Goal: Information Seeking & Learning: Find specific fact

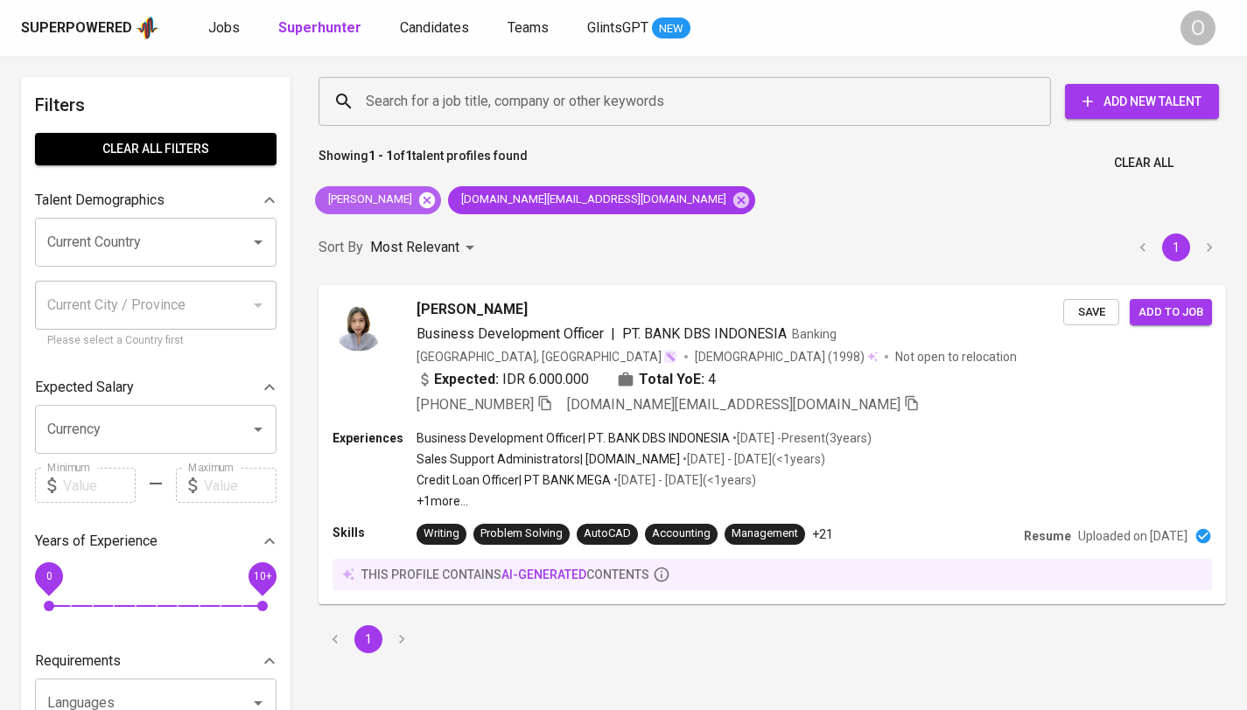
click at [425, 199] on icon at bounding box center [427, 200] width 16 height 16
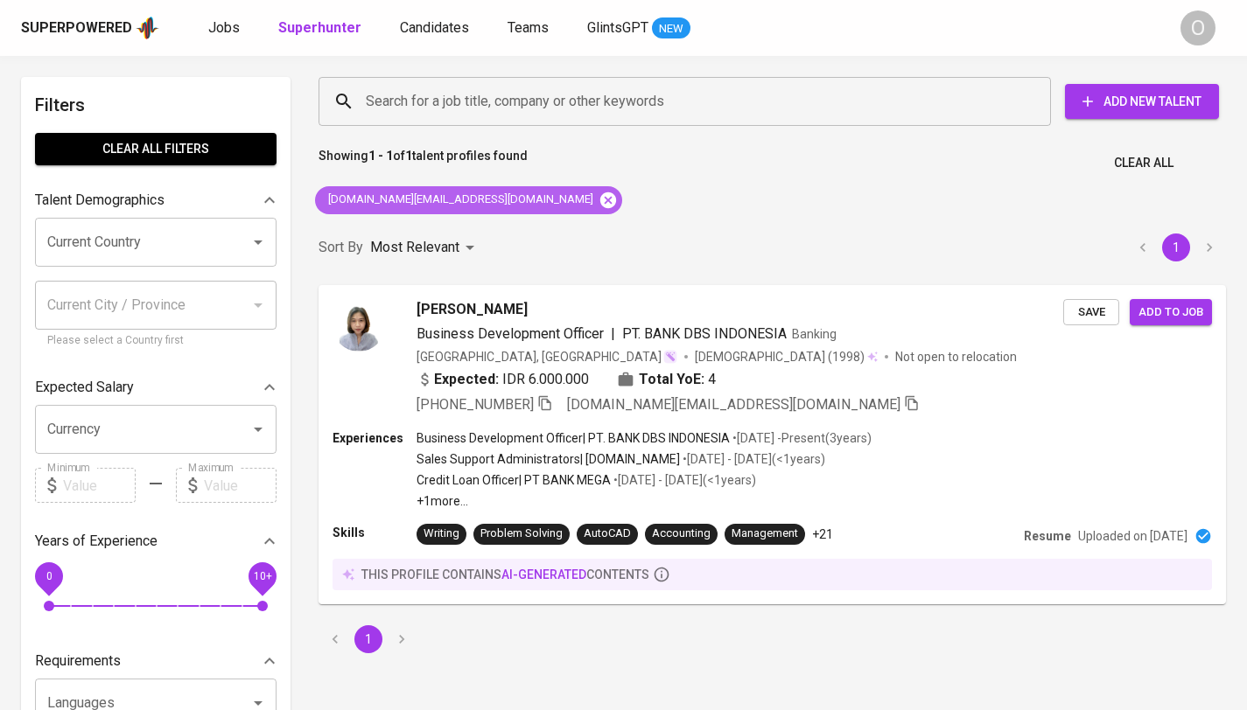
click at [600, 199] on icon at bounding box center [608, 200] width 16 height 16
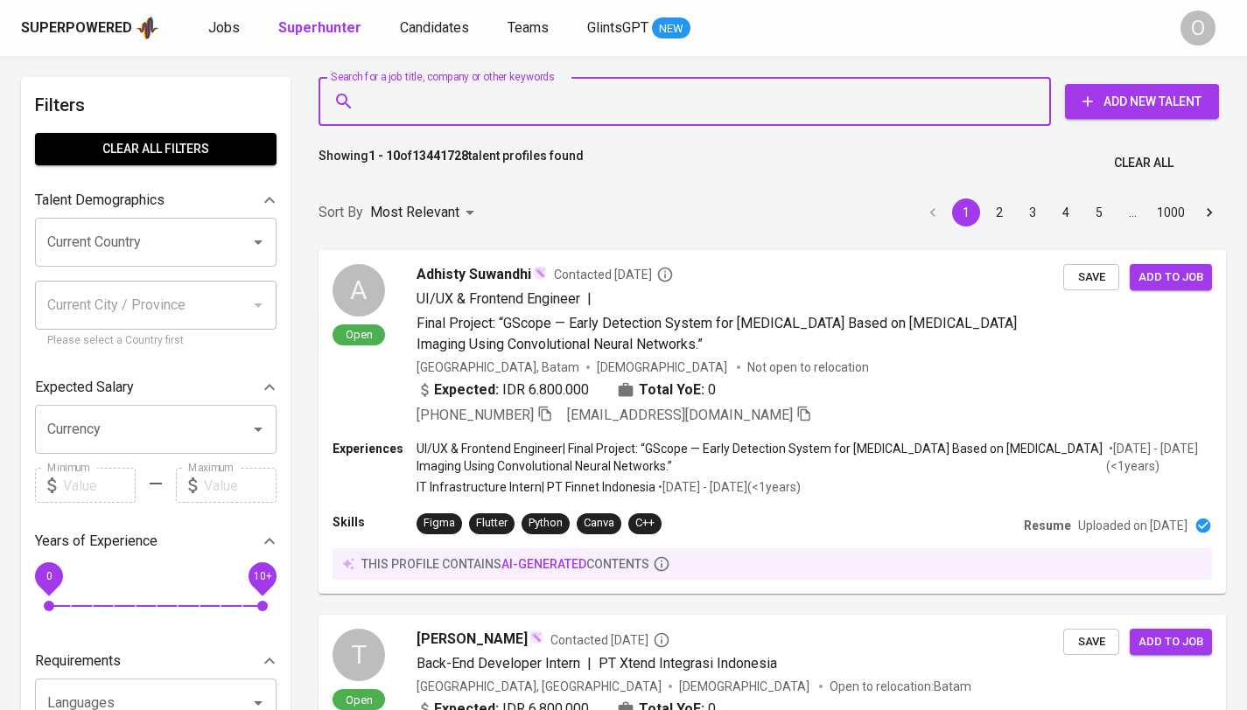
click at [496, 117] on input "Search for a job title, company or other keywords" at bounding box center [688, 101] width 655 height 33
paste input "n"
click at [480, 94] on input "Search for a job title, company or other keywords" at bounding box center [688, 101] width 655 height 33
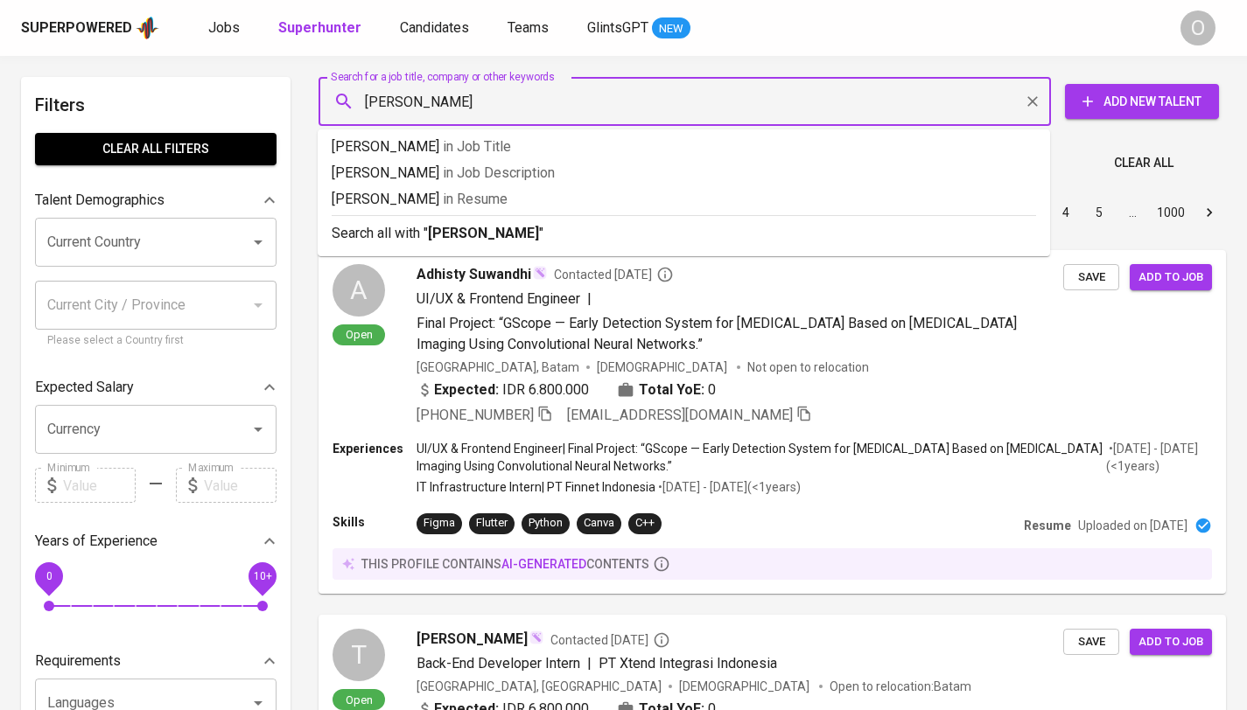
type input "[PERSON_NAME]"
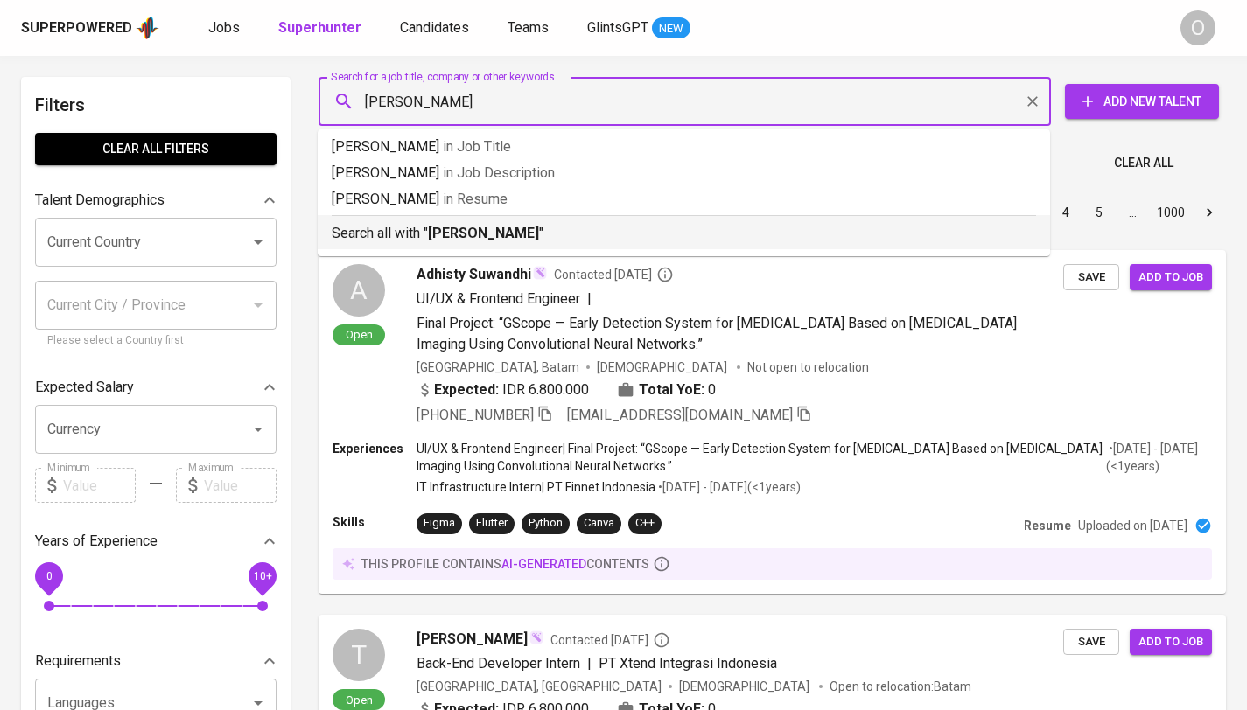
click at [487, 244] on li "Search all with " nurul oktavianty "" at bounding box center [684, 232] width 732 height 34
